Goal: Navigation & Orientation: Find specific page/section

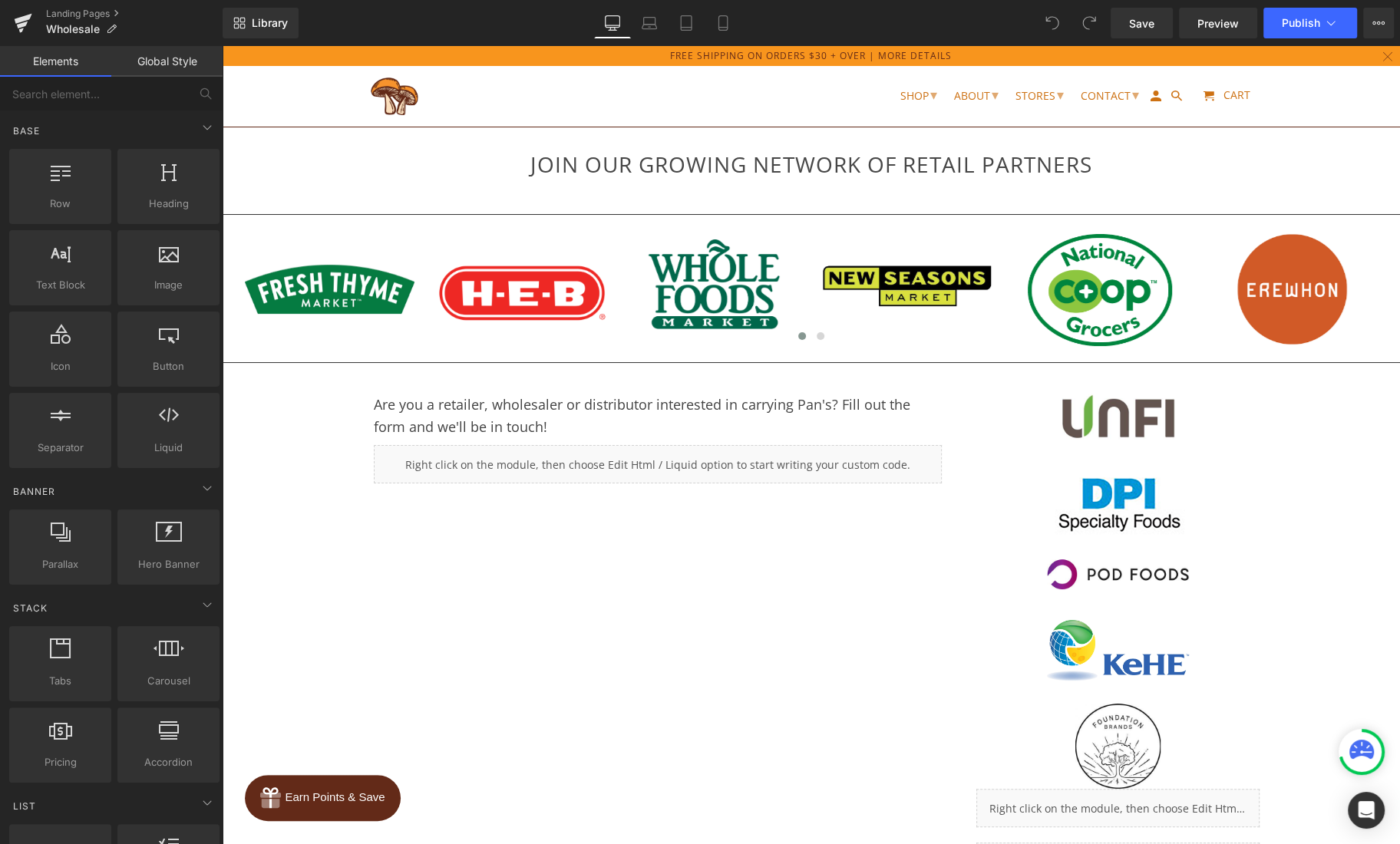
click at [1142, 605] on div at bounding box center [810, 445] width 1178 height 798
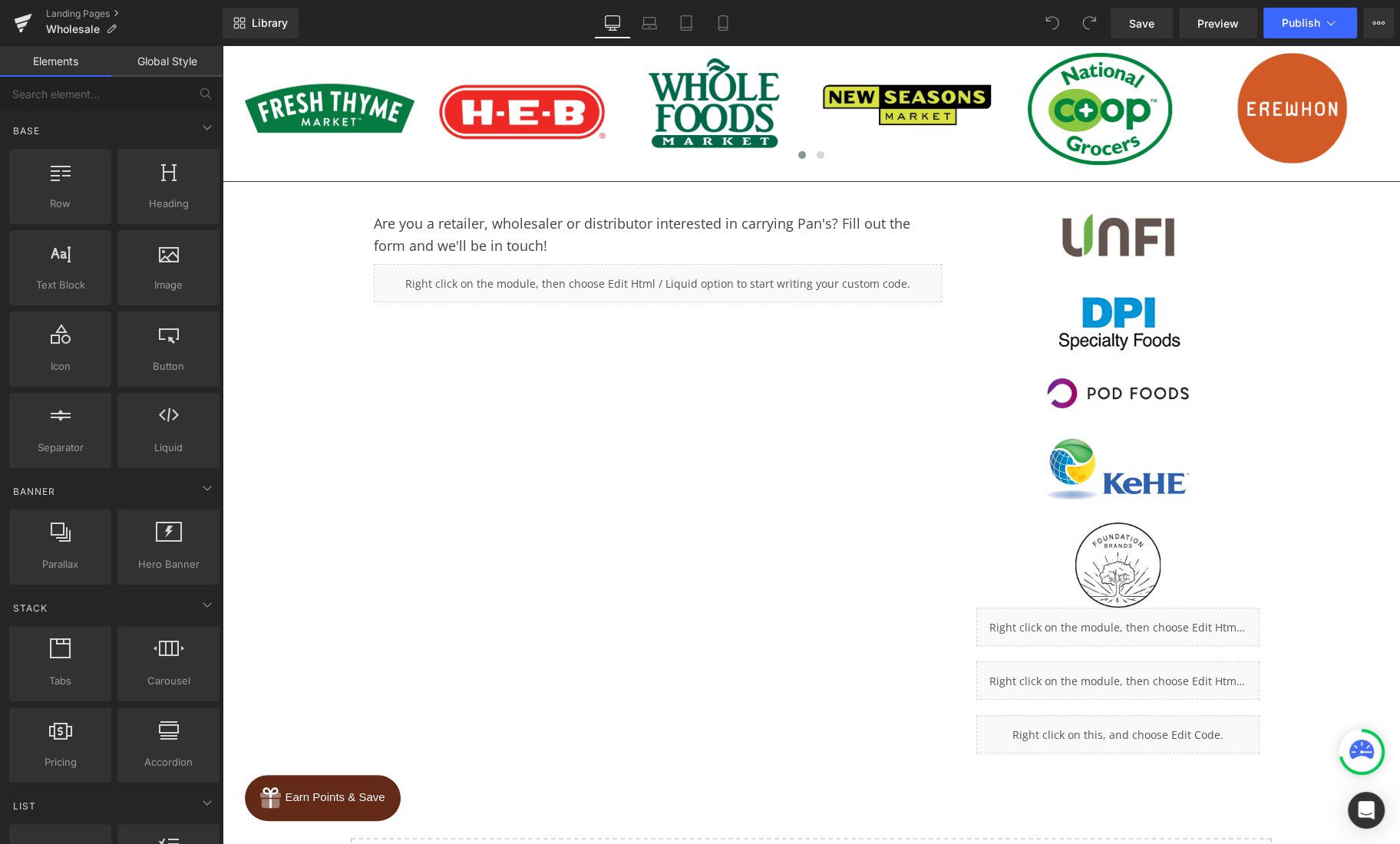
scroll to position [348, 0]
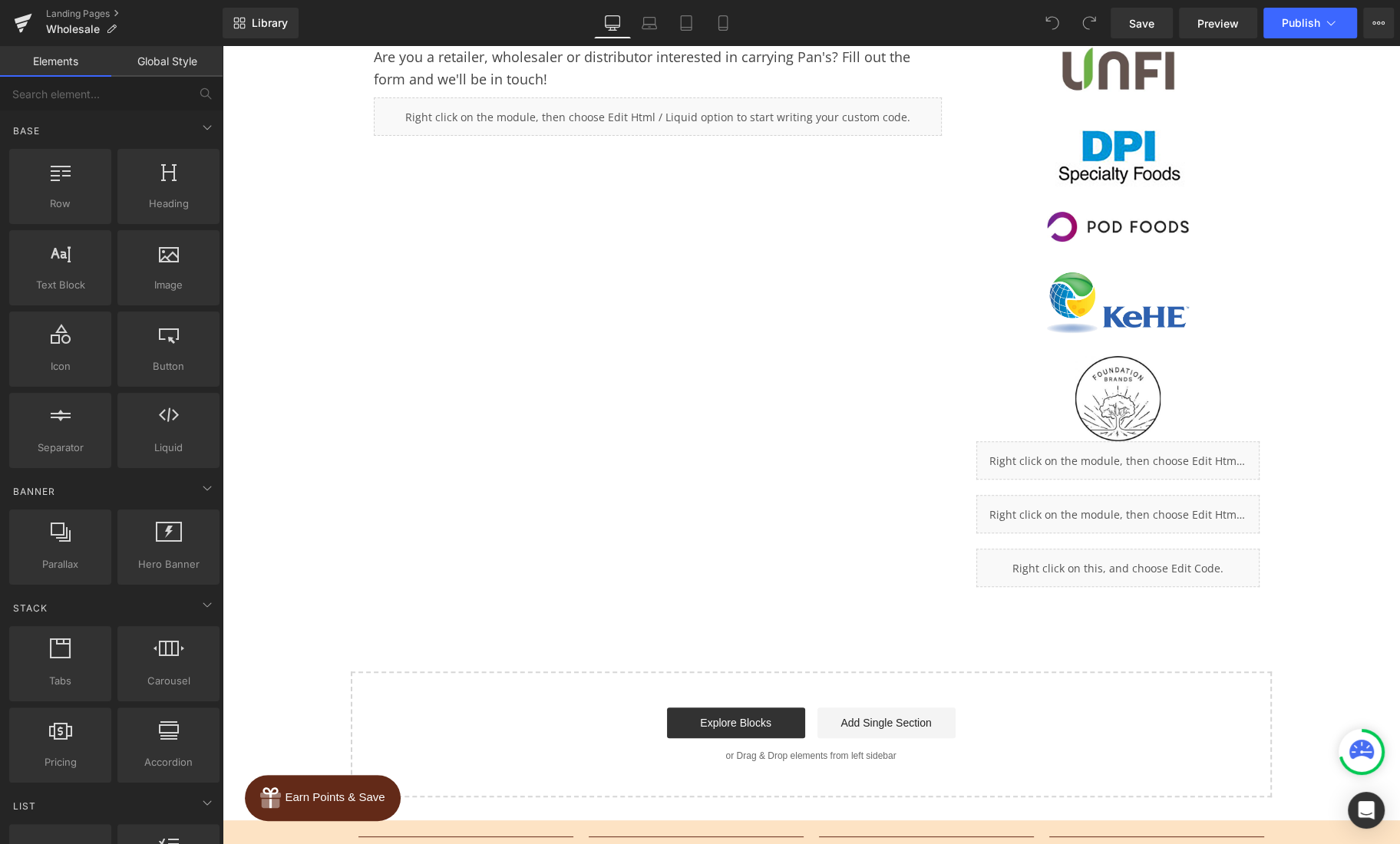
click at [1153, 458] on div at bounding box center [810, 445] width 1178 height 798
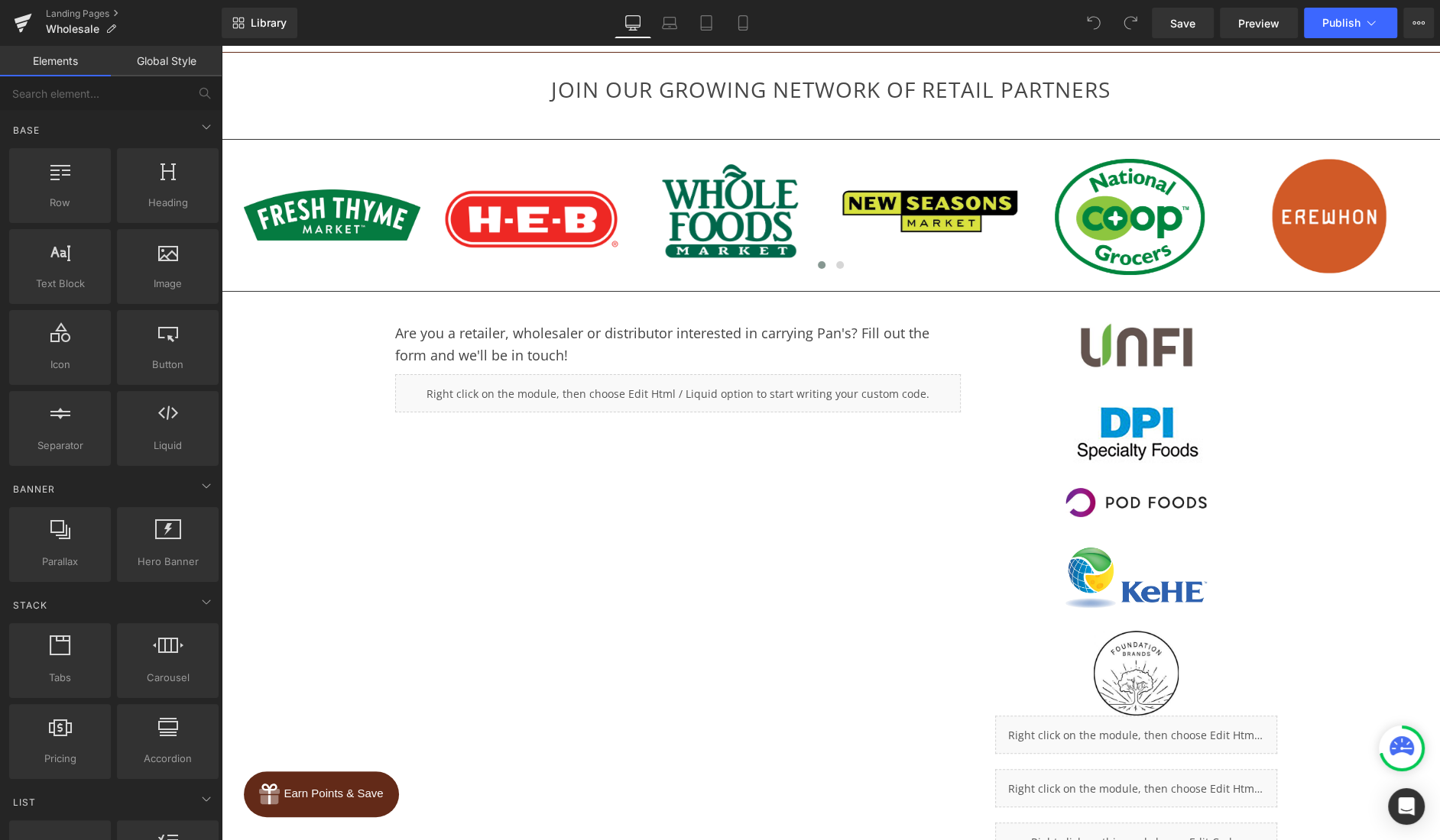
scroll to position [0, 0]
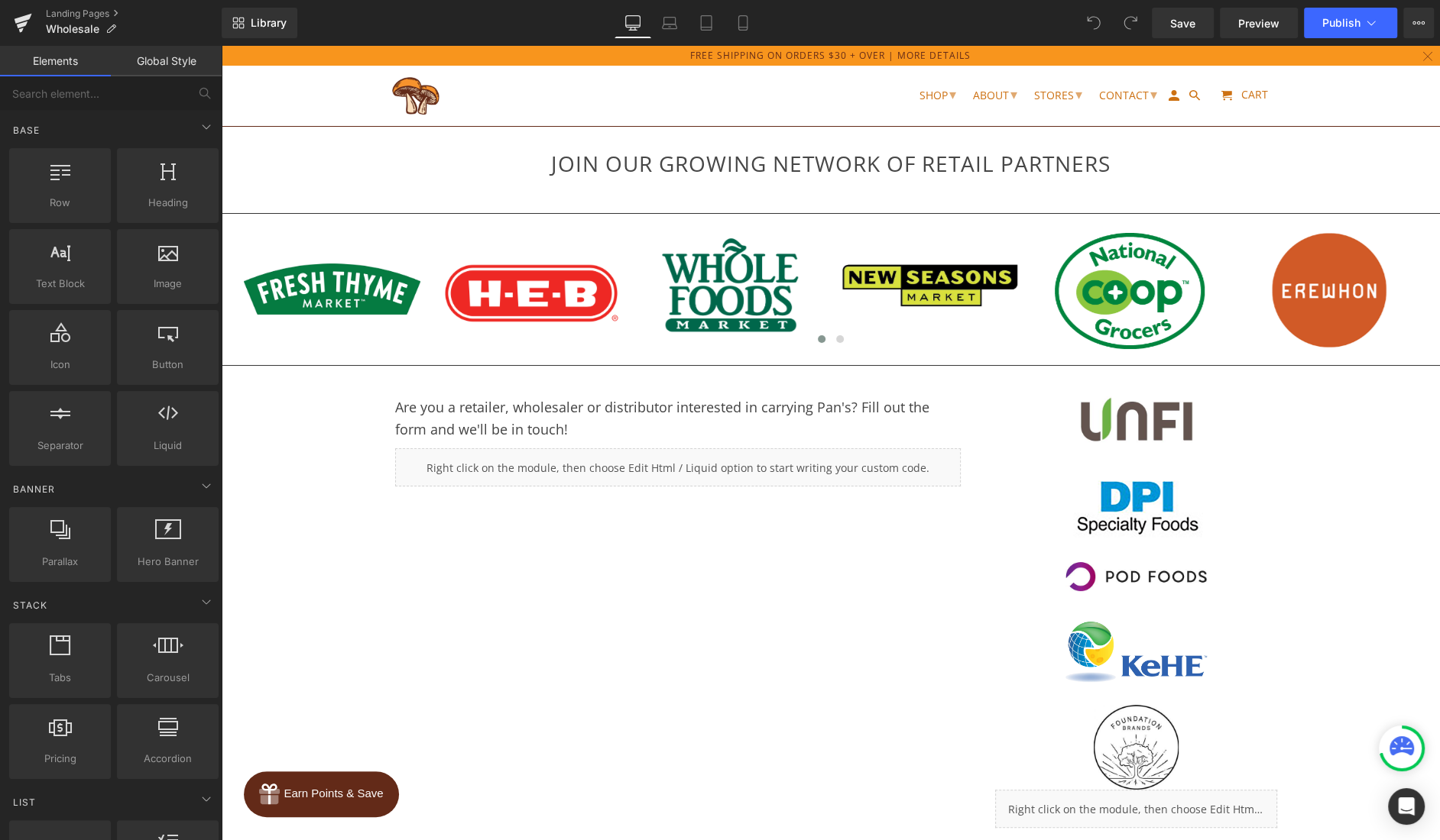
click at [1045, 420] on div at bounding box center [831, 443] width 1219 height 794
click at [769, 481] on div at bounding box center [831, 443] width 1219 height 794
click at [779, 462] on div at bounding box center [831, 443] width 1219 height 794
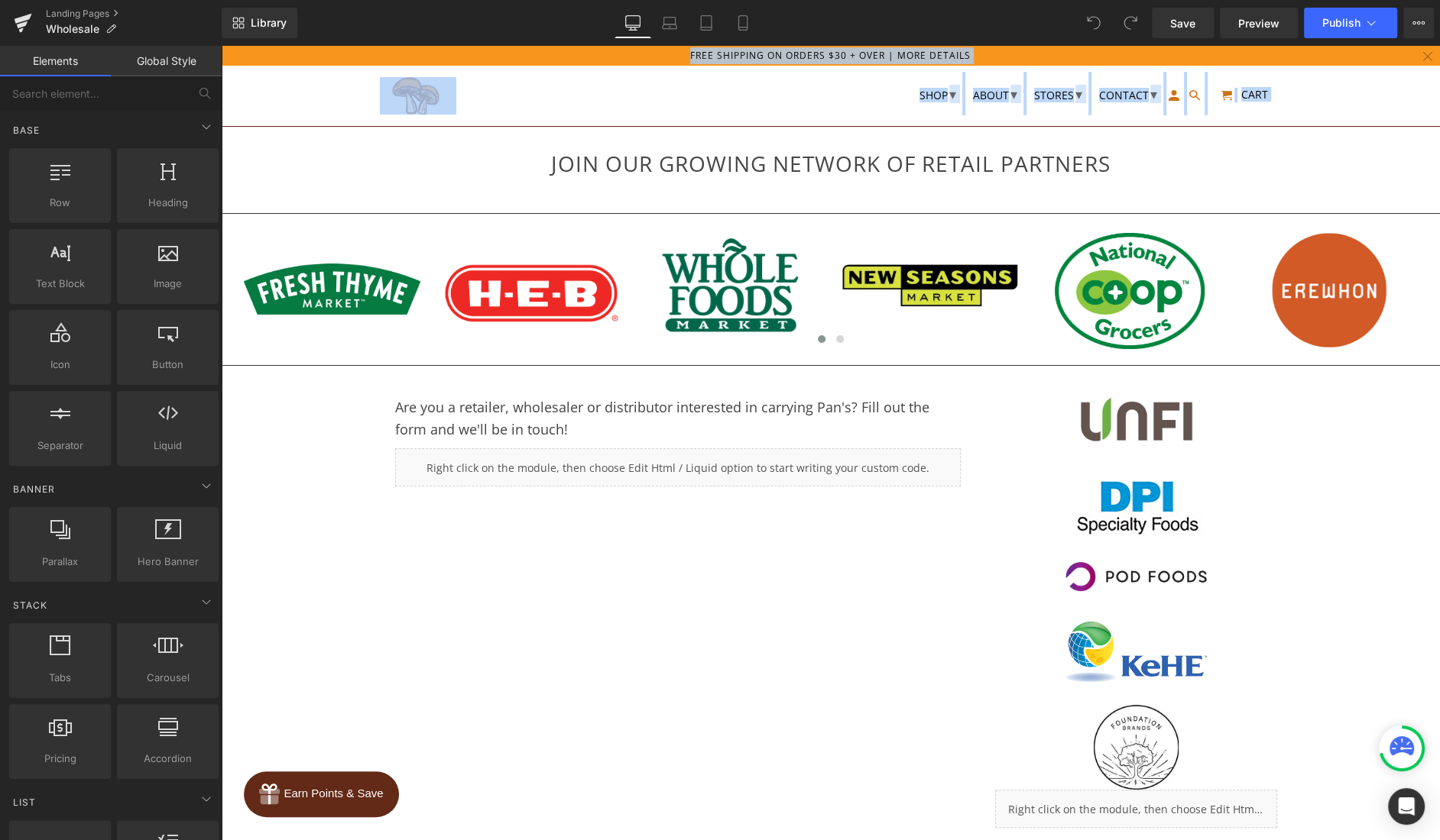
drag, startPoint x: 1246, startPoint y: 508, endPoint x: 1216, endPoint y: 30, distance: 478.9
click at [1216, 46] on html "x by Timesact Menu" at bounding box center [831, 787] width 1219 height 1483
click at [1181, 93] on div at bounding box center [831, 443] width 1219 height 794
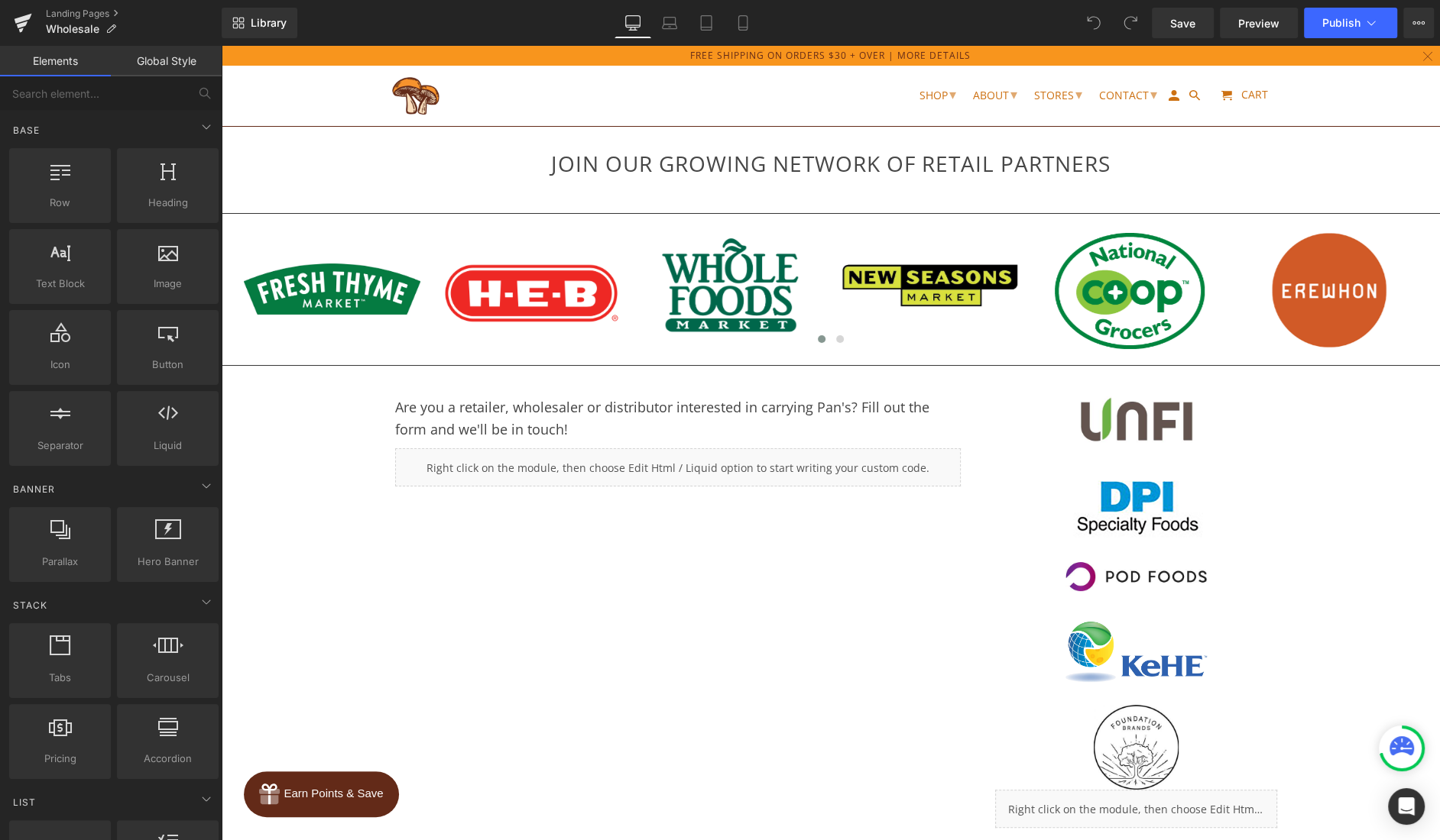
click at [1078, 422] on div at bounding box center [831, 443] width 1219 height 794
click at [1158, 623] on div at bounding box center [831, 443] width 1219 height 794
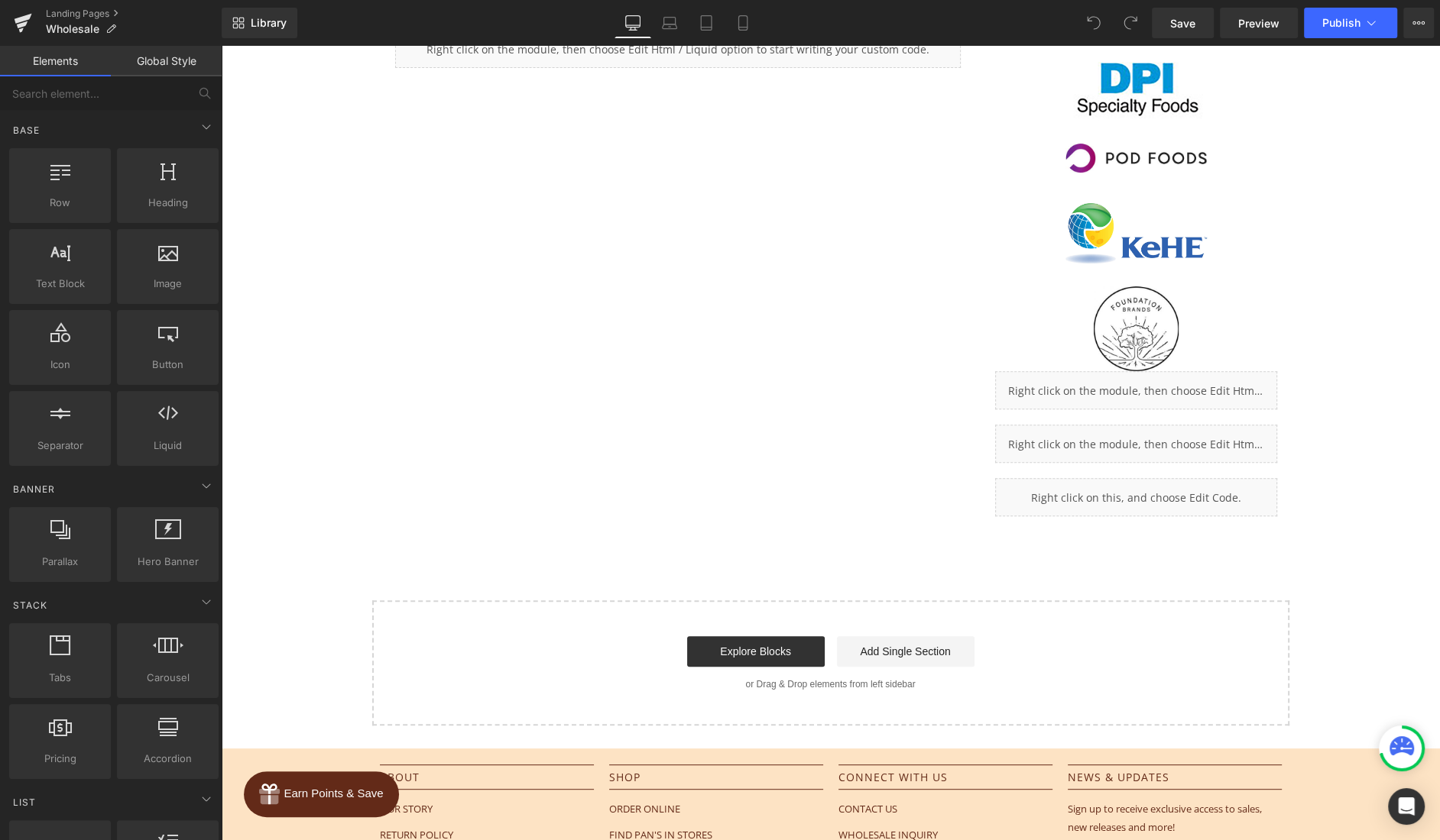
scroll to position [472, 0]
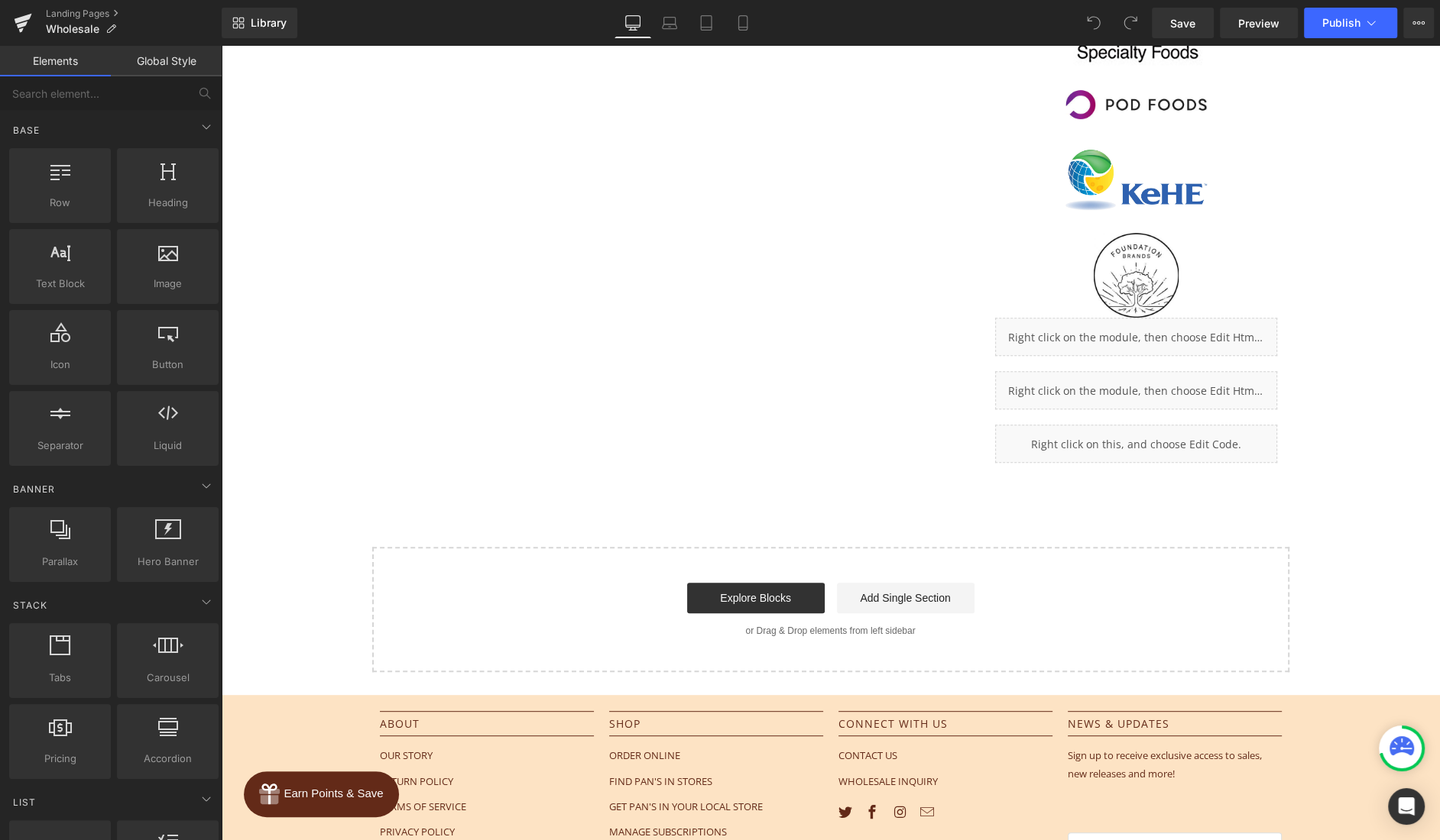
click at [1082, 411] on div at bounding box center [831, 443] width 1219 height 794
